Goal: Book appointment/travel/reservation

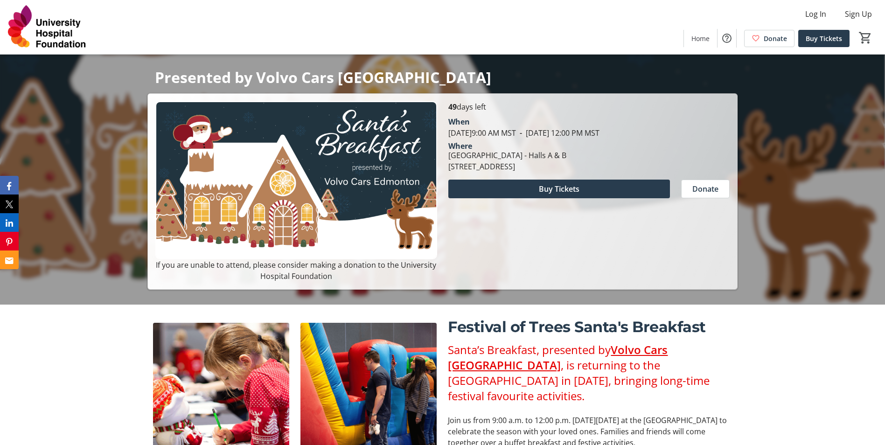
scroll to position [140, 0]
click at [561, 194] on span "Buy Tickets" at bounding box center [559, 189] width 41 height 11
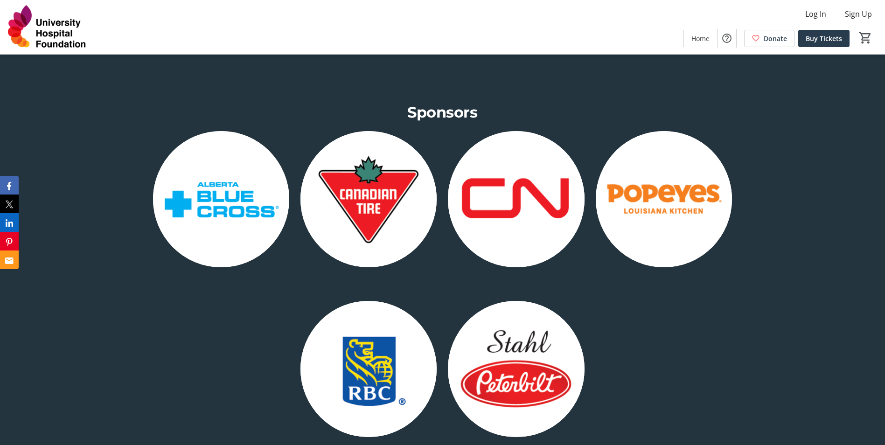
scroll to position [1119, 0]
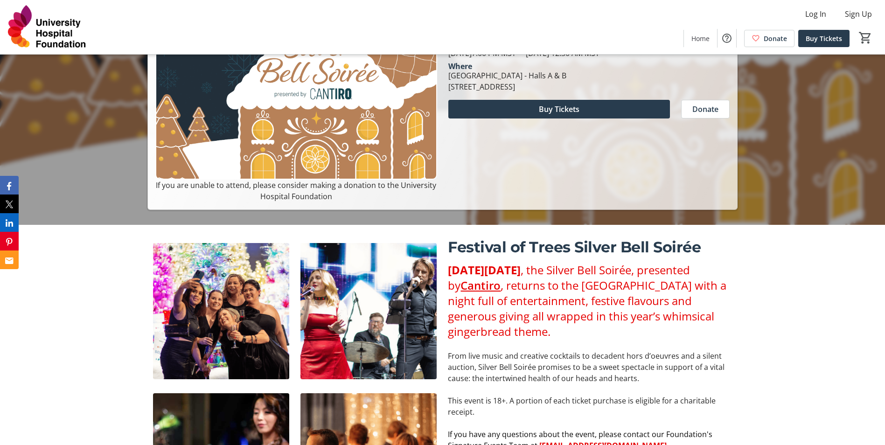
scroll to position [140, 0]
